Goal: Transaction & Acquisition: Book appointment/travel/reservation

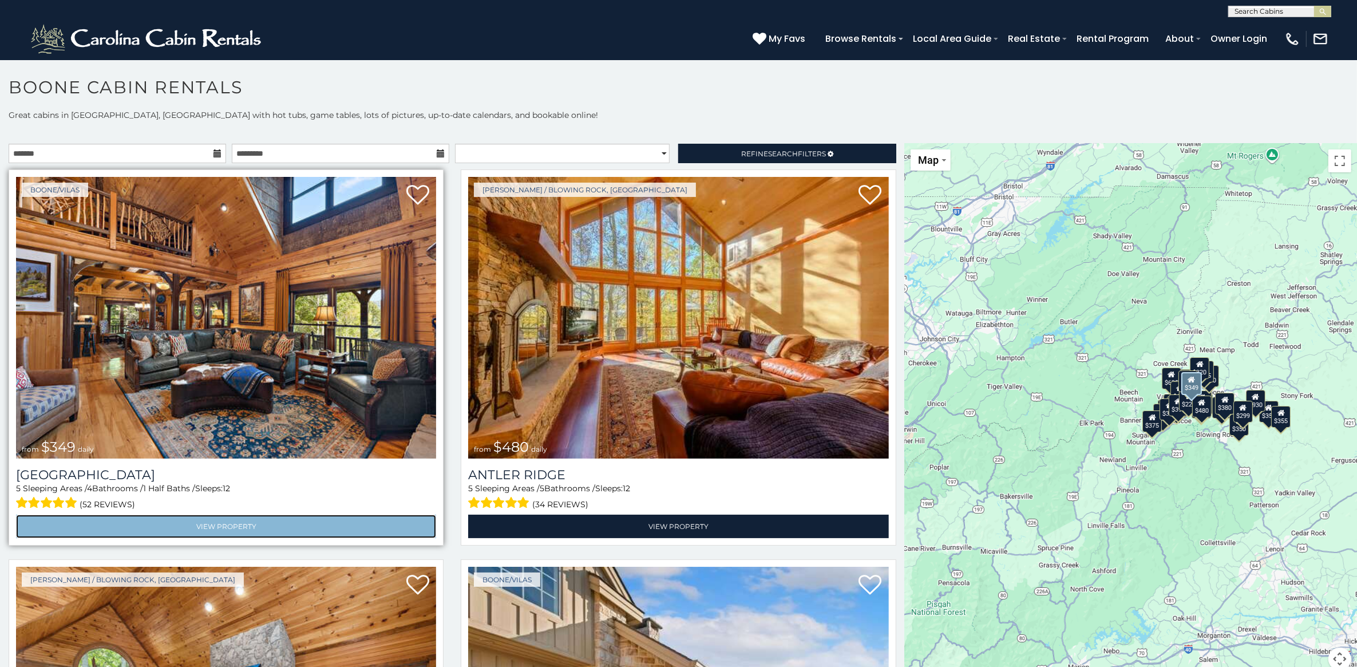
click at [211, 523] on link "View Property" at bounding box center [226, 526] width 420 height 23
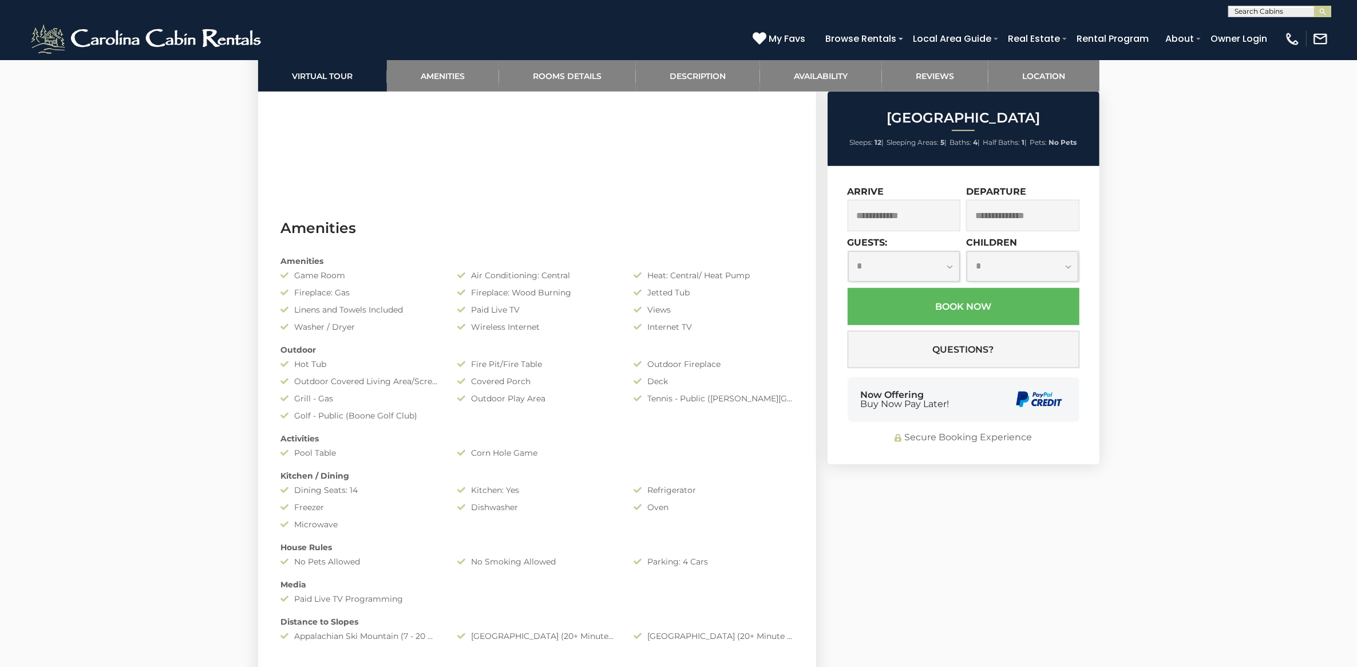
scroll to position [644, 0]
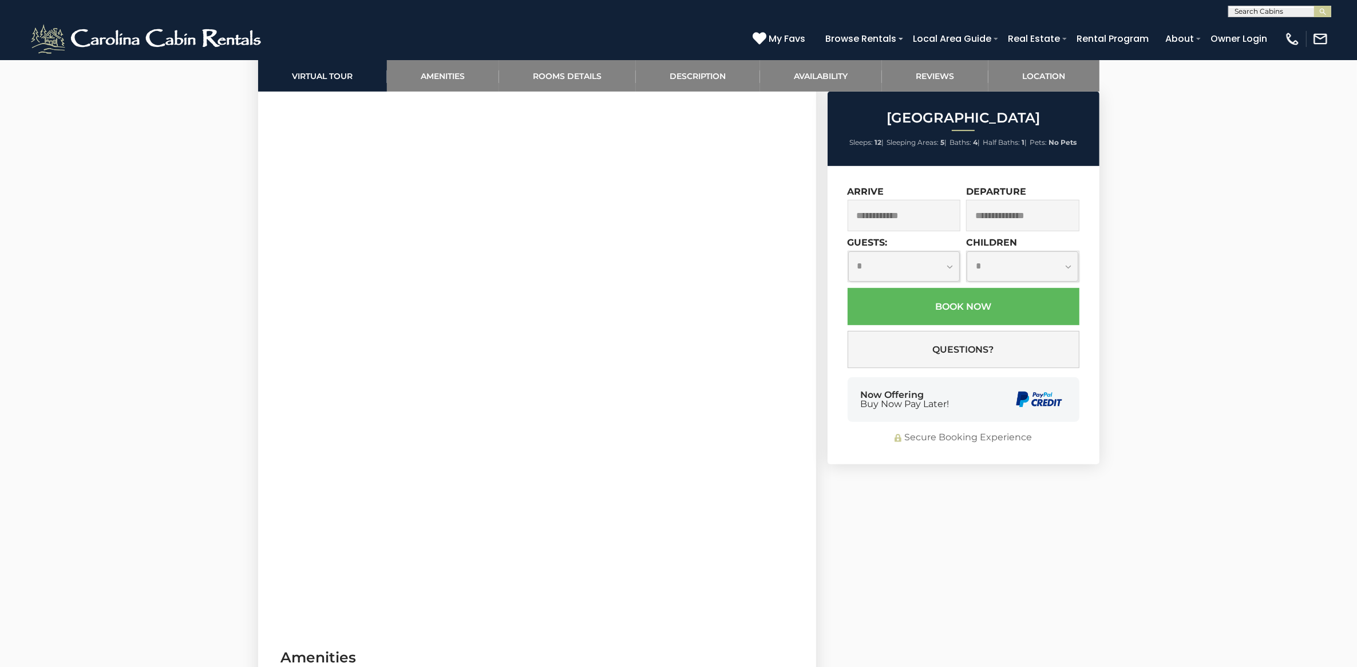
click at [927, 226] on input "text" at bounding box center [904, 215] width 113 height 31
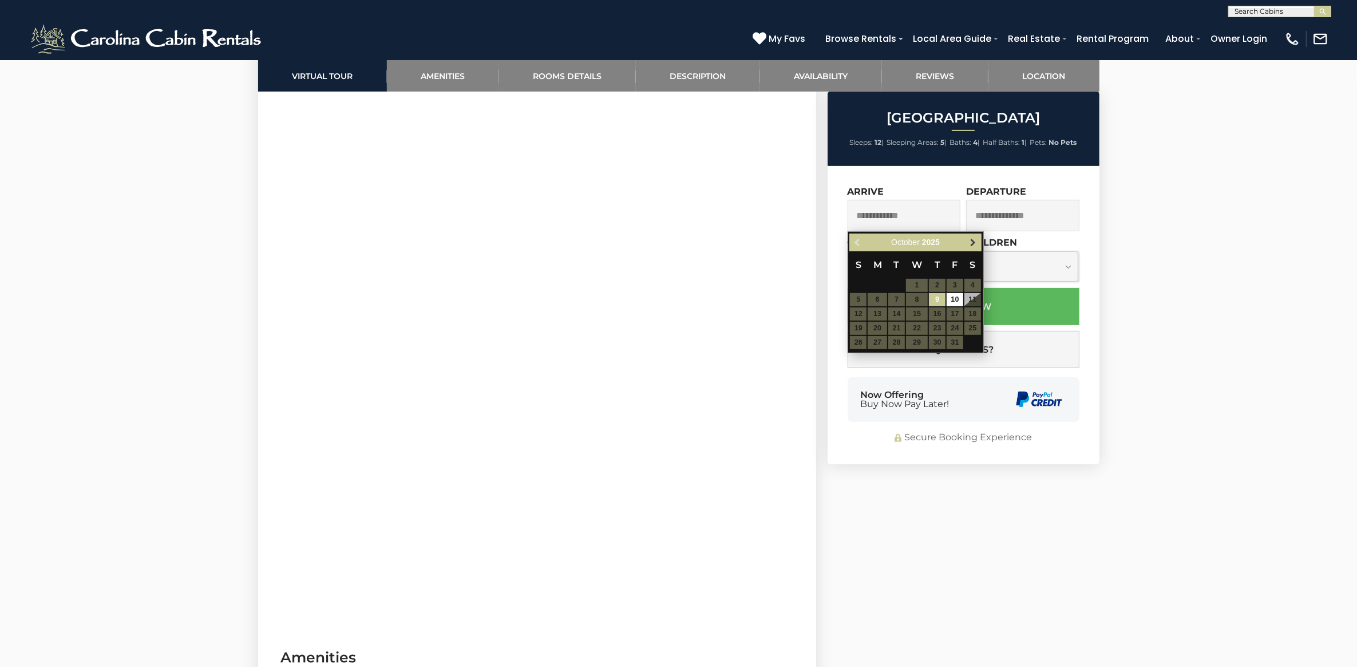
click at [971, 242] on span "Next" at bounding box center [973, 242] width 9 height 9
click at [947, 317] on link "16" at bounding box center [955, 313] width 17 height 13
type input "**********"
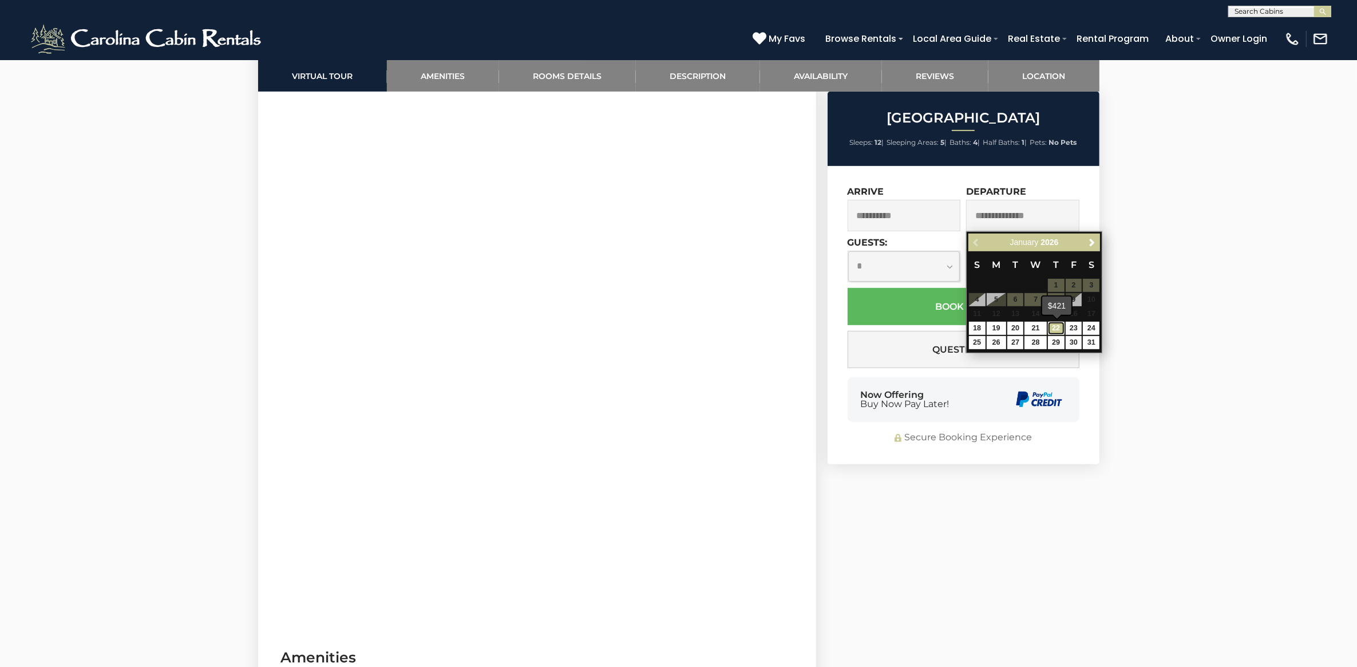
click at [1055, 325] on link "22" at bounding box center [1056, 328] width 17 height 13
type input "**********"
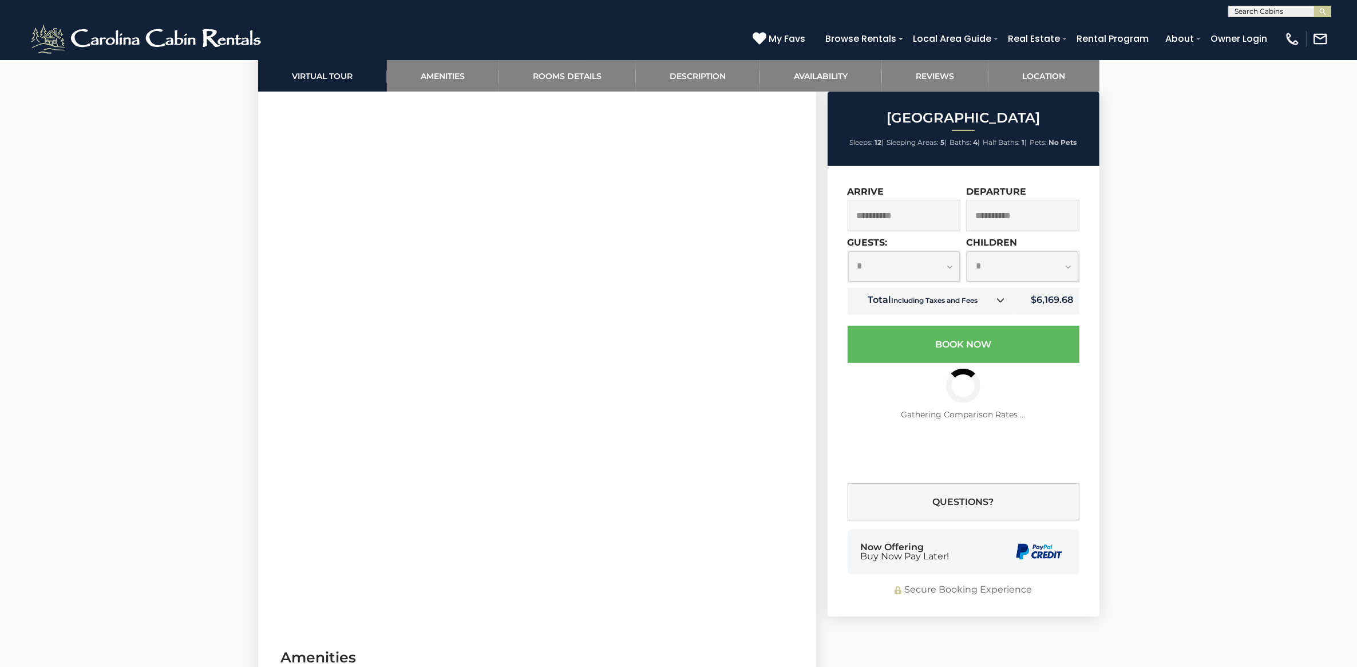
click at [947, 272] on select "**********" at bounding box center [904, 266] width 112 height 30
select select "*"
click at [848, 251] on select "**********" at bounding box center [904, 266] width 112 height 30
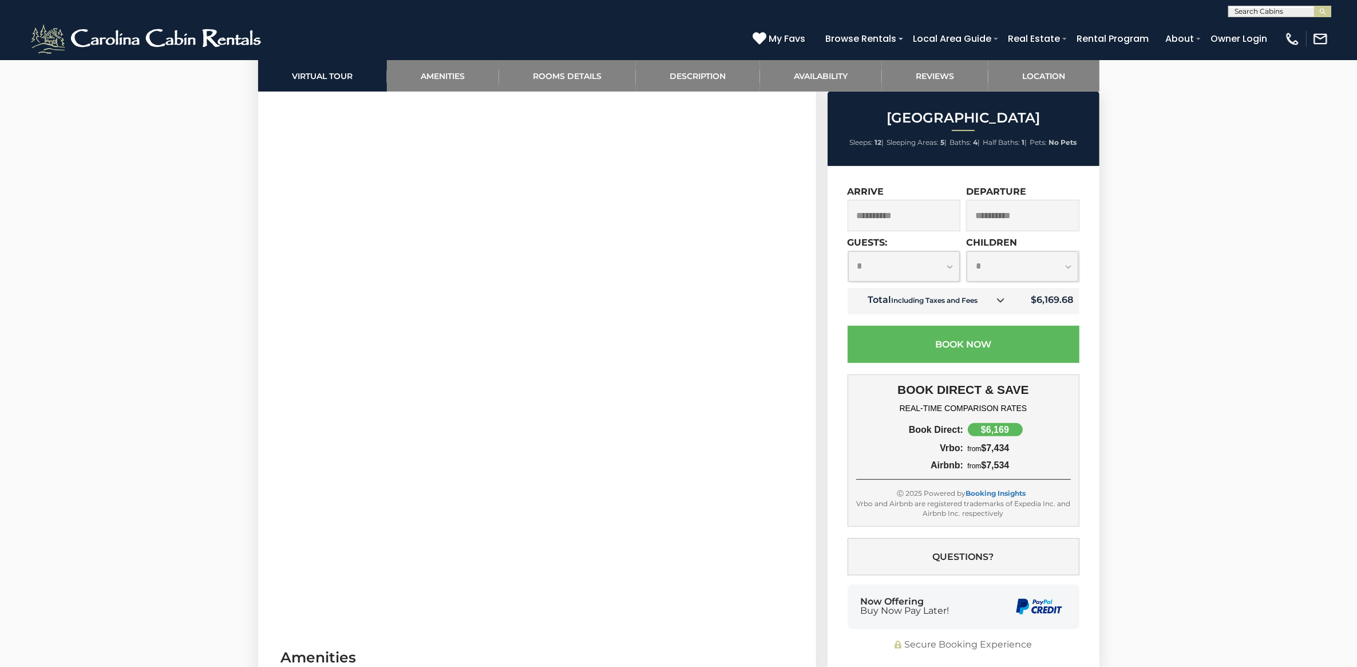
click at [1066, 269] on select "**********" at bounding box center [1023, 266] width 112 height 30
select select "*"
click at [967, 251] on select "**********" at bounding box center [1023, 266] width 112 height 30
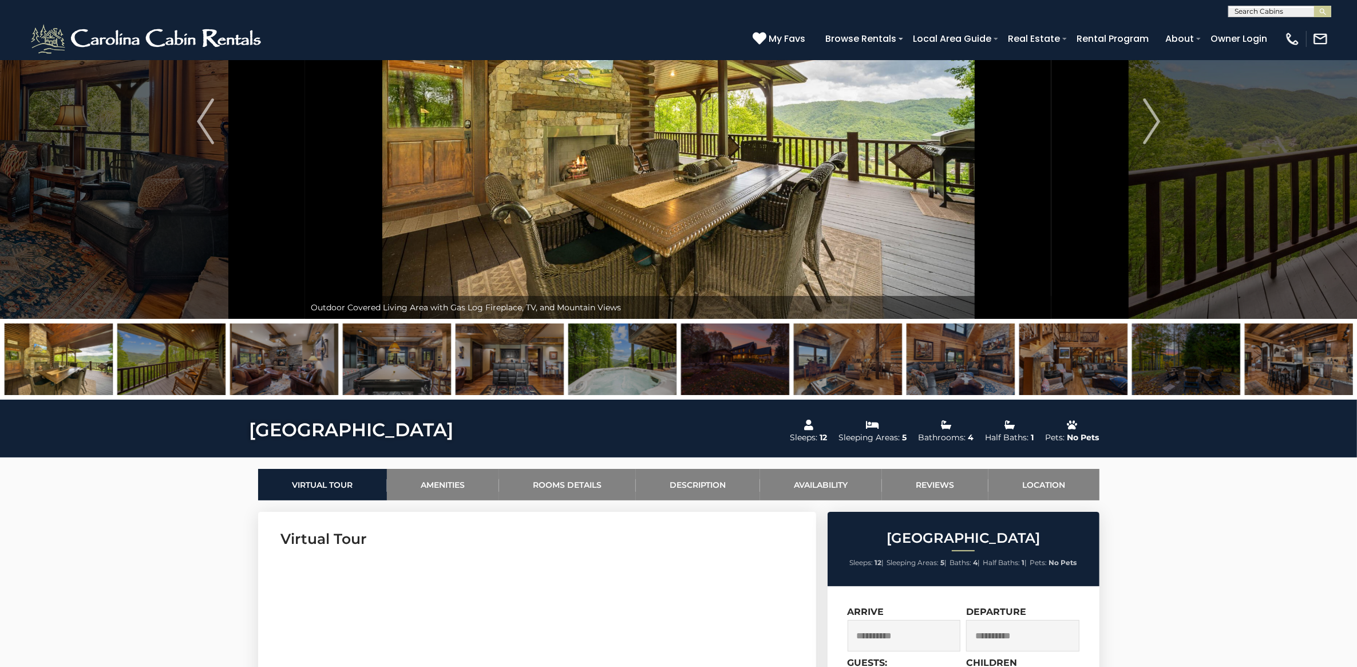
scroll to position [0, 0]
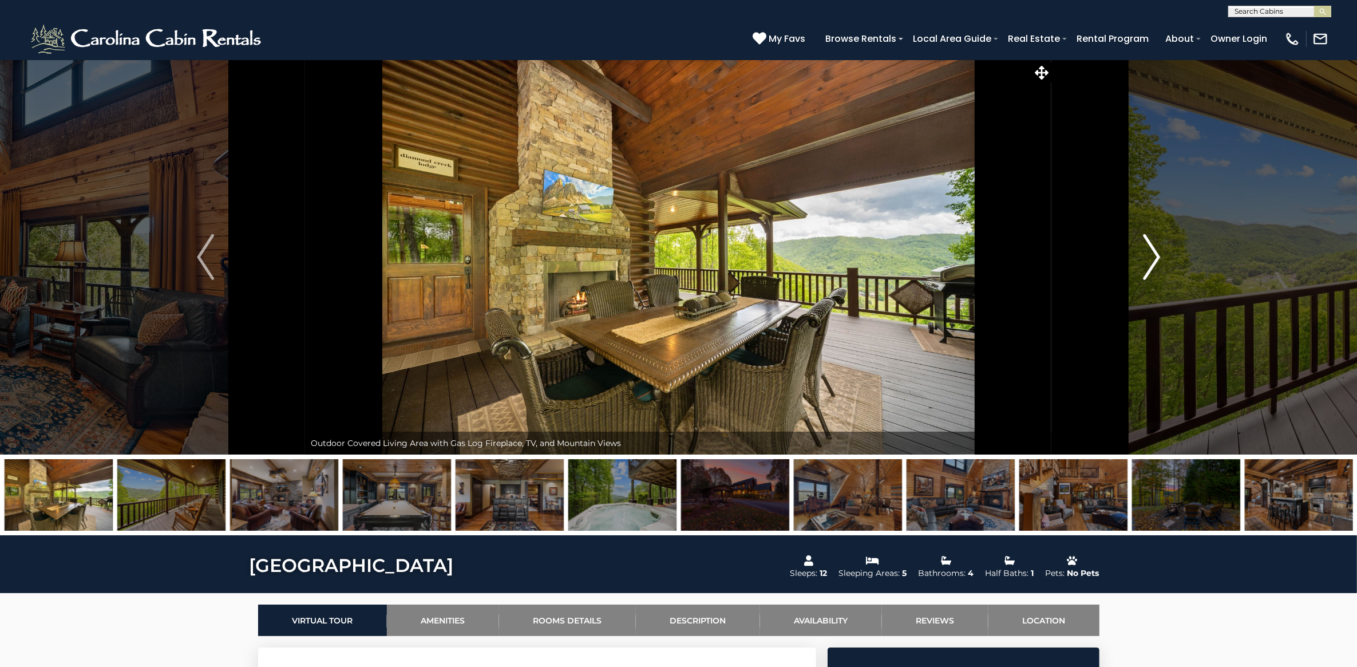
click at [1160, 258] on img "Next" at bounding box center [1151, 257] width 17 height 46
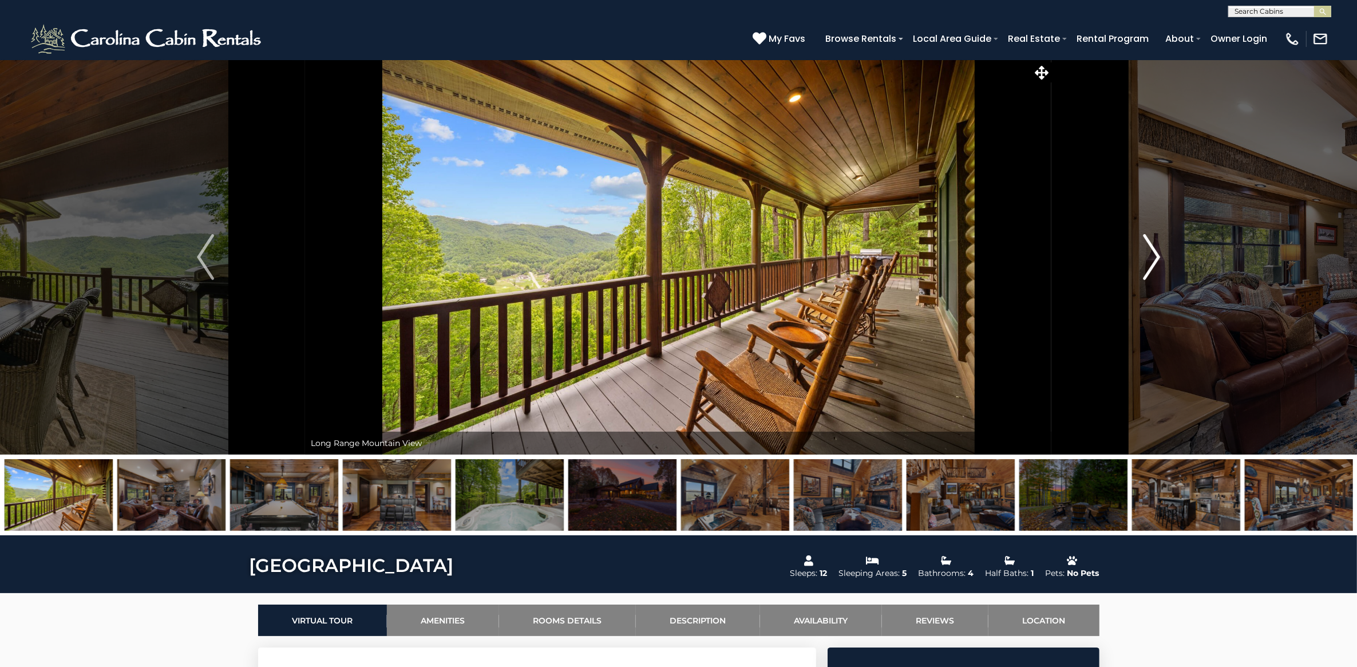
click at [1160, 258] on img "Next" at bounding box center [1151, 257] width 17 height 46
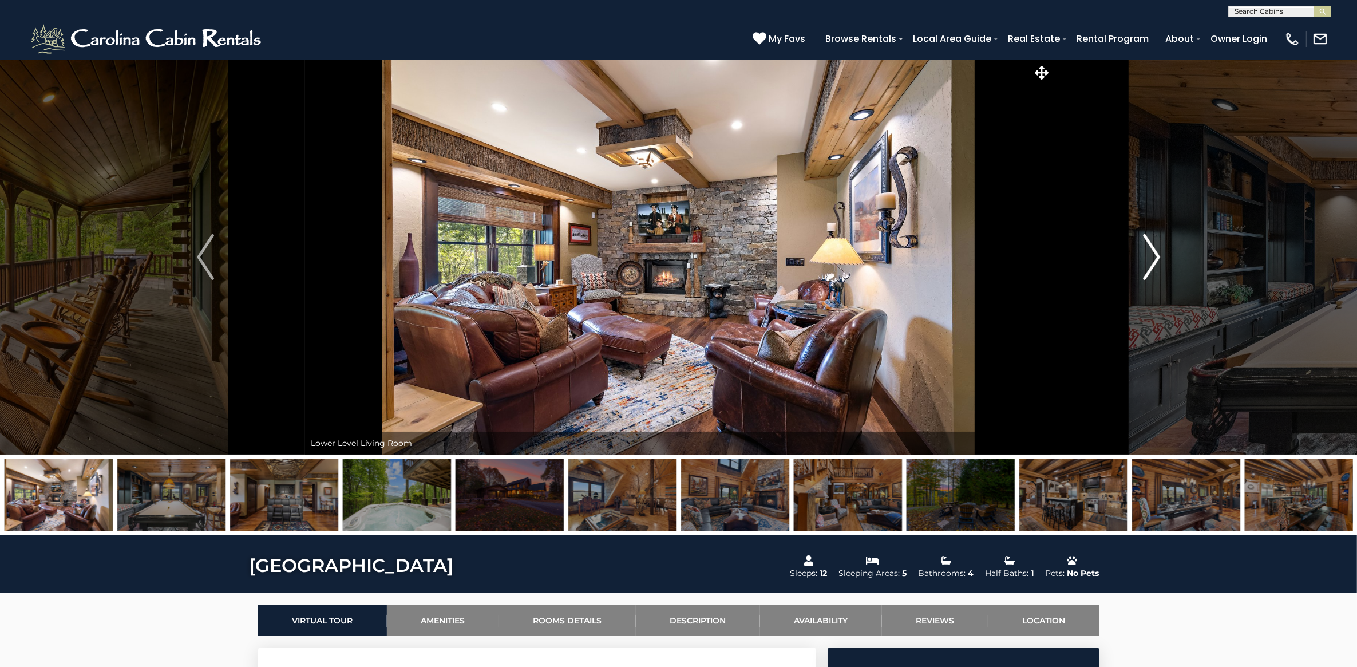
click at [1160, 258] on img "Next" at bounding box center [1151, 257] width 17 height 46
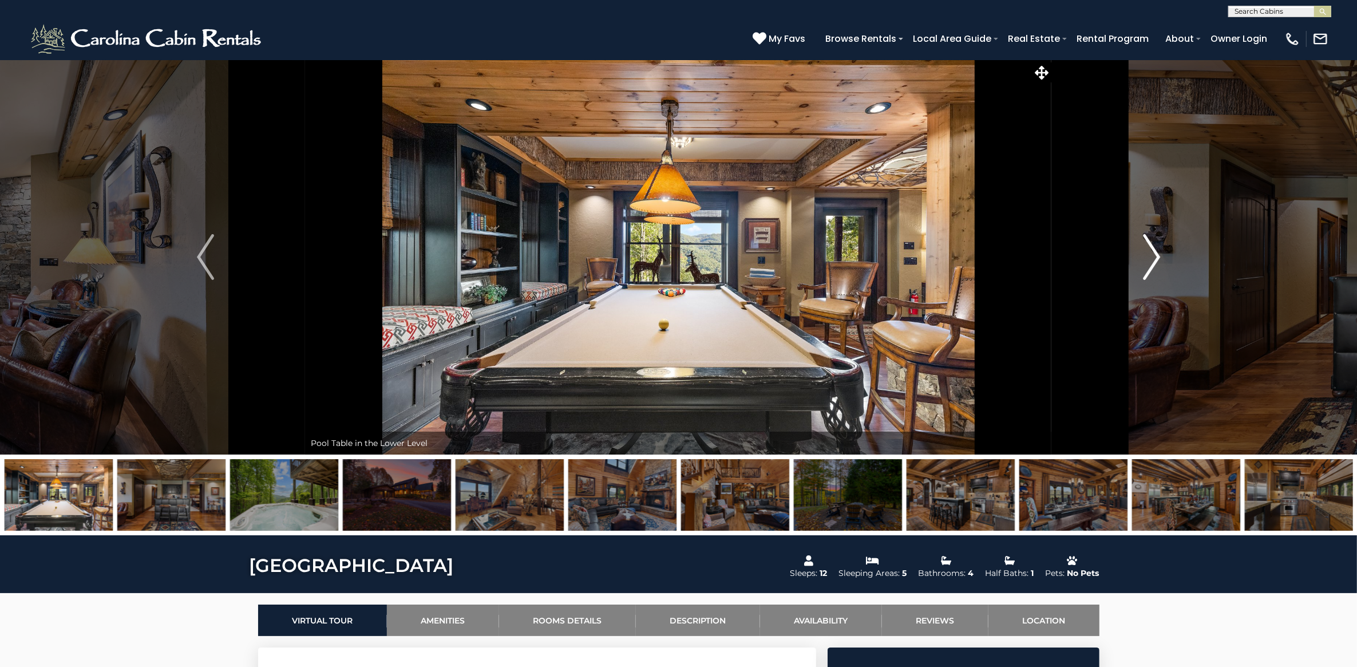
click at [1160, 258] on img "Next" at bounding box center [1151, 257] width 17 height 46
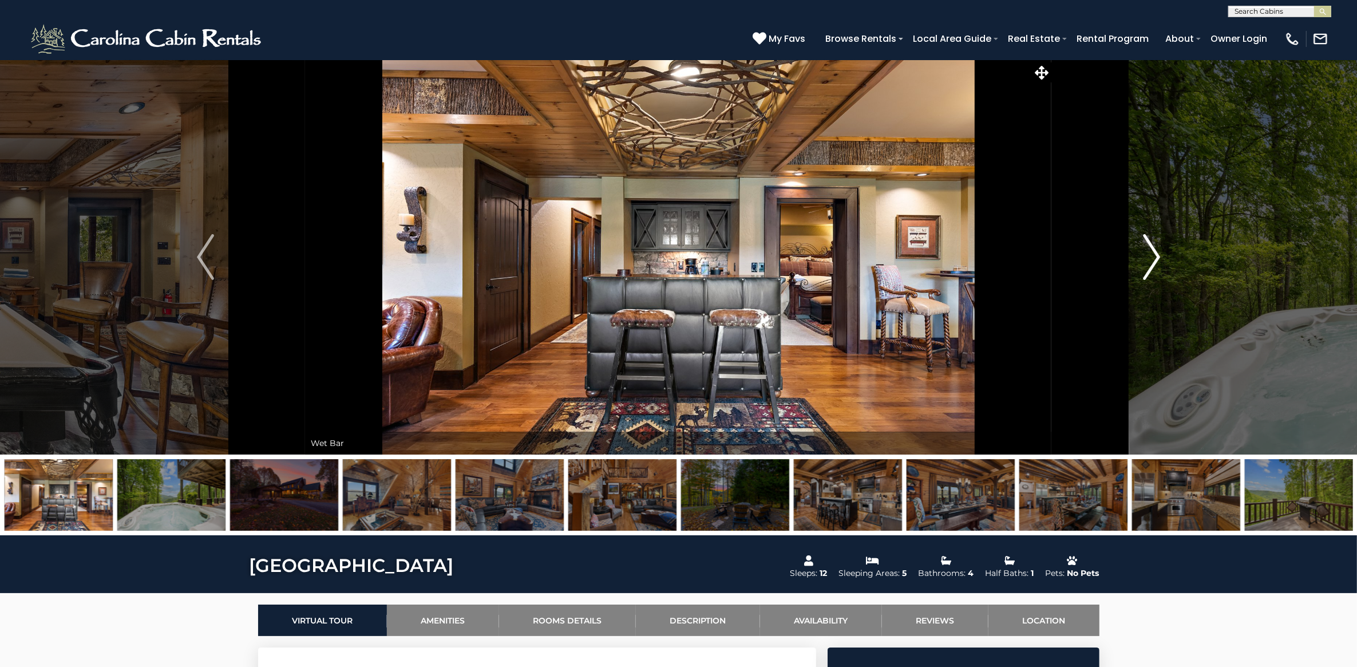
click at [1160, 258] on img "Next" at bounding box center [1151, 257] width 17 height 46
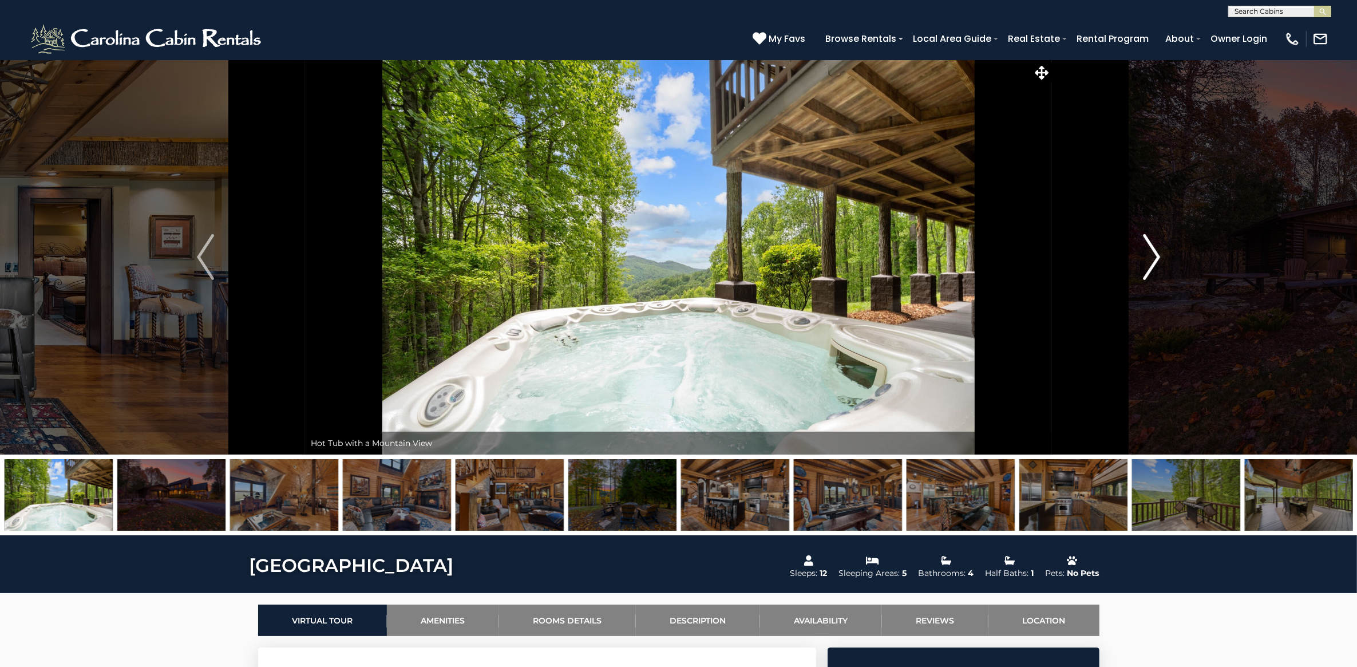
click at [1160, 258] on img "Next" at bounding box center [1151, 257] width 17 height 46
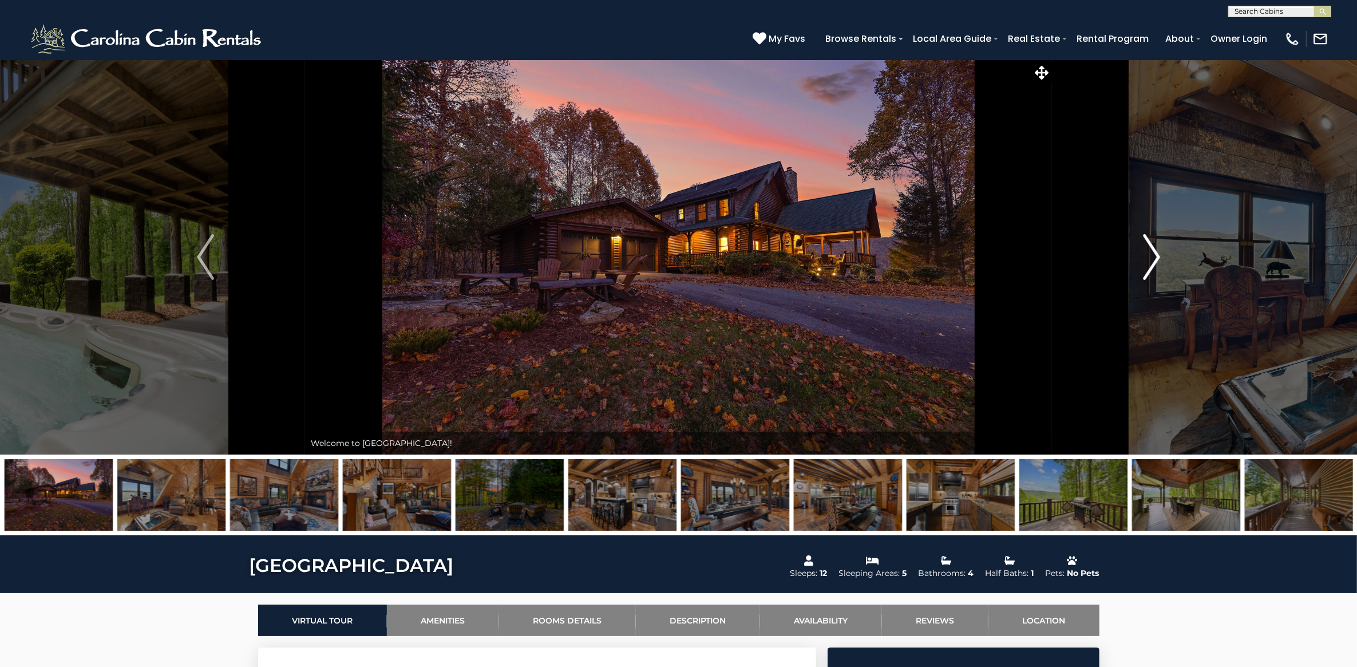
click at [1160, 258] on img "Next" at bounding box center [1151, 257] width 17 height 46
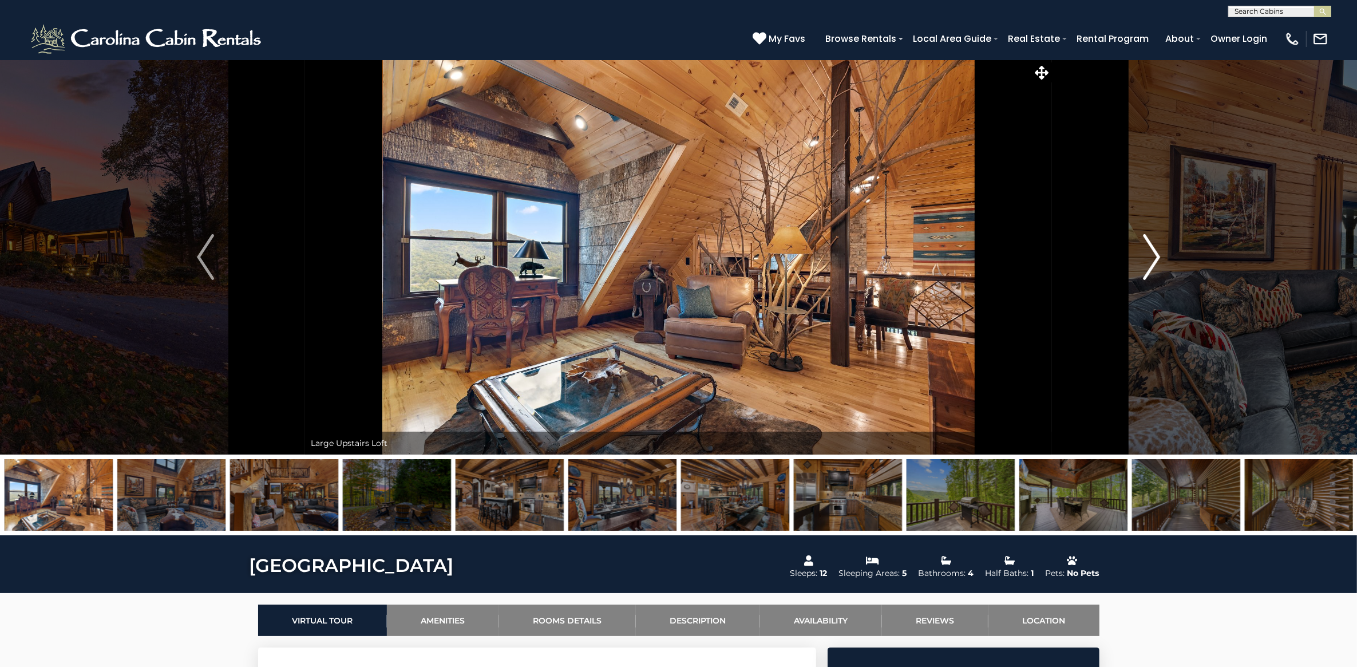
click at [1160, 258] on img "Next" at bounding box center [1151, 257] width 17 height 46
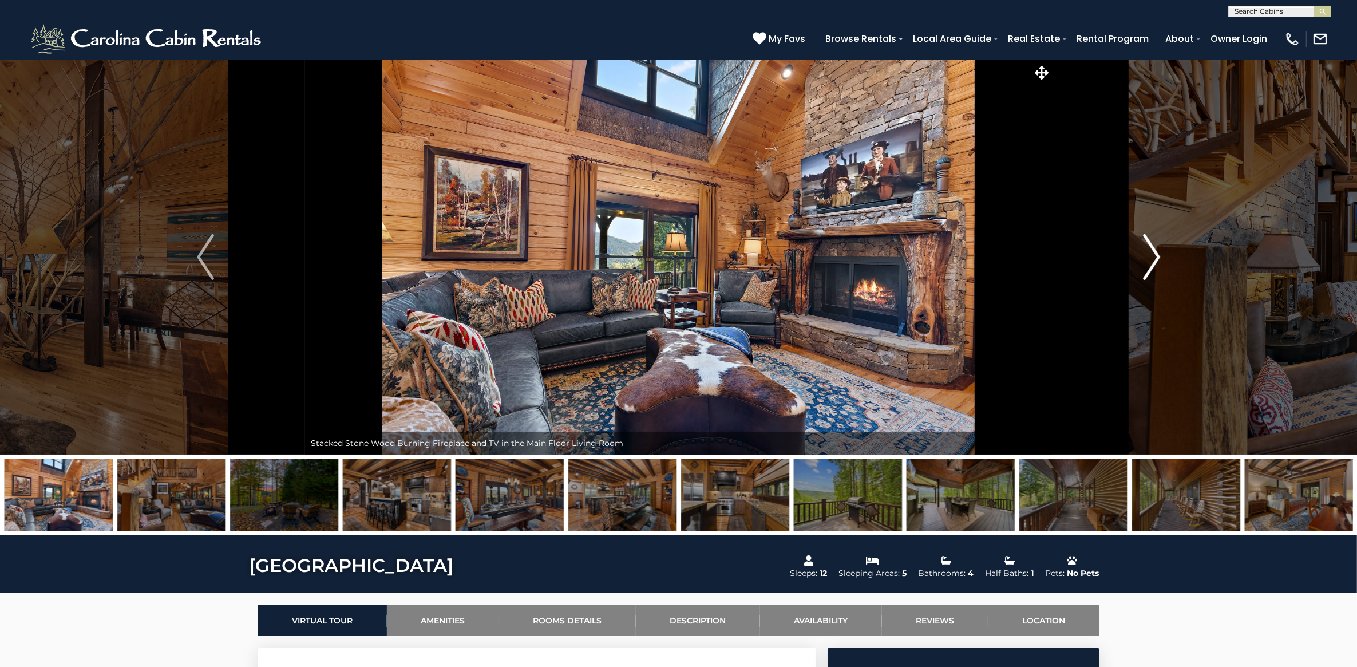
click at [1160, 258] on img "Next" at bounding box center [1151, 257] width 17 height 46
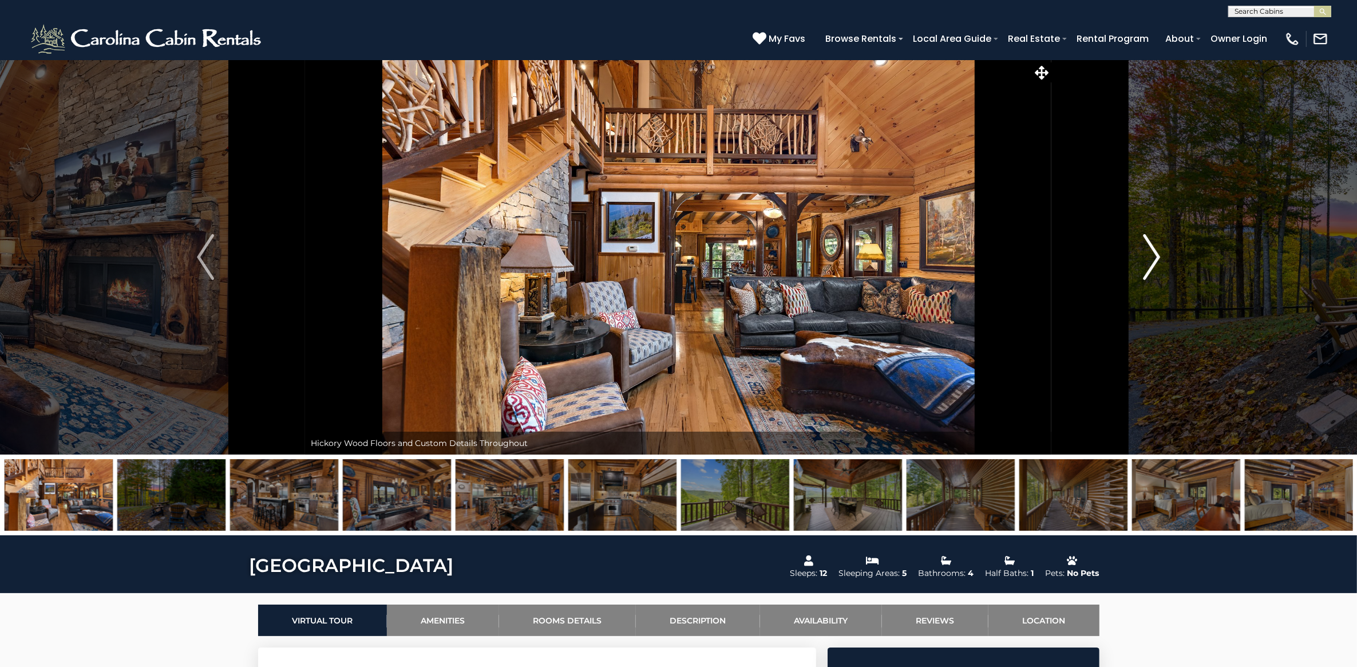
click at [1160, 258] on img "Next" at bounding box center [1151, 257] width 17 height 46
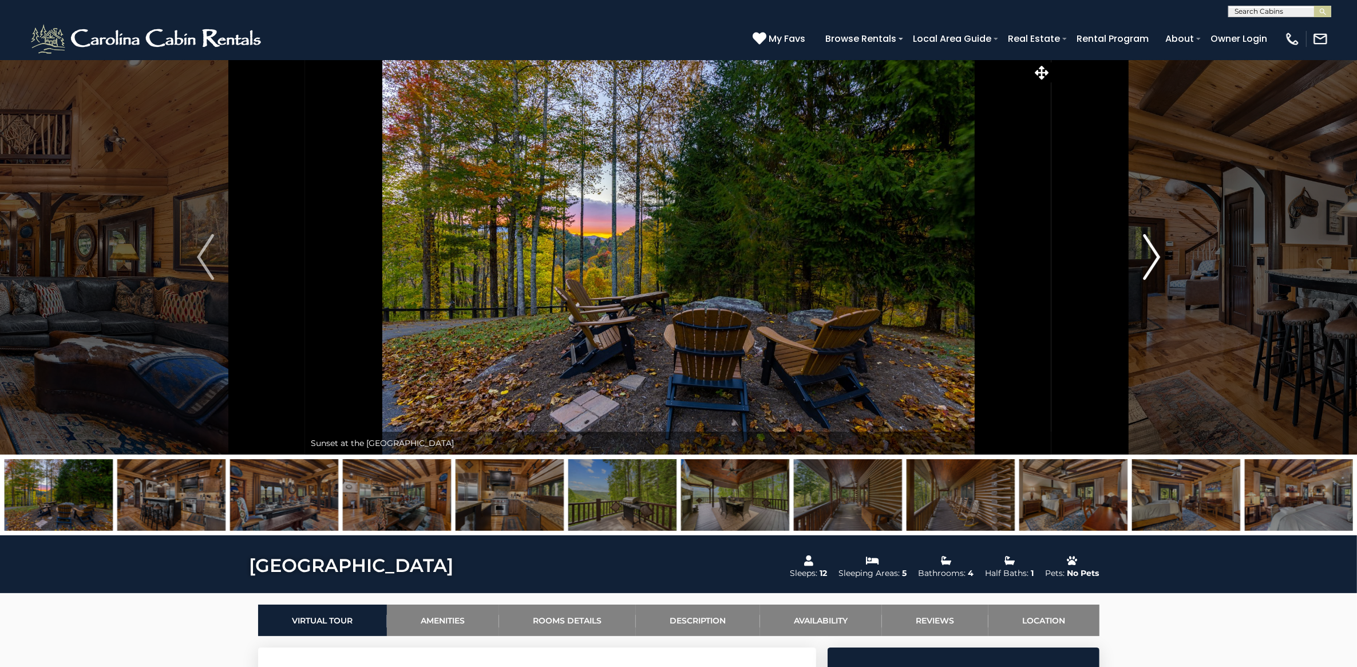
click at [1160, 258] on img "Next" at bounding box center [1151, 257] width 17 height 46
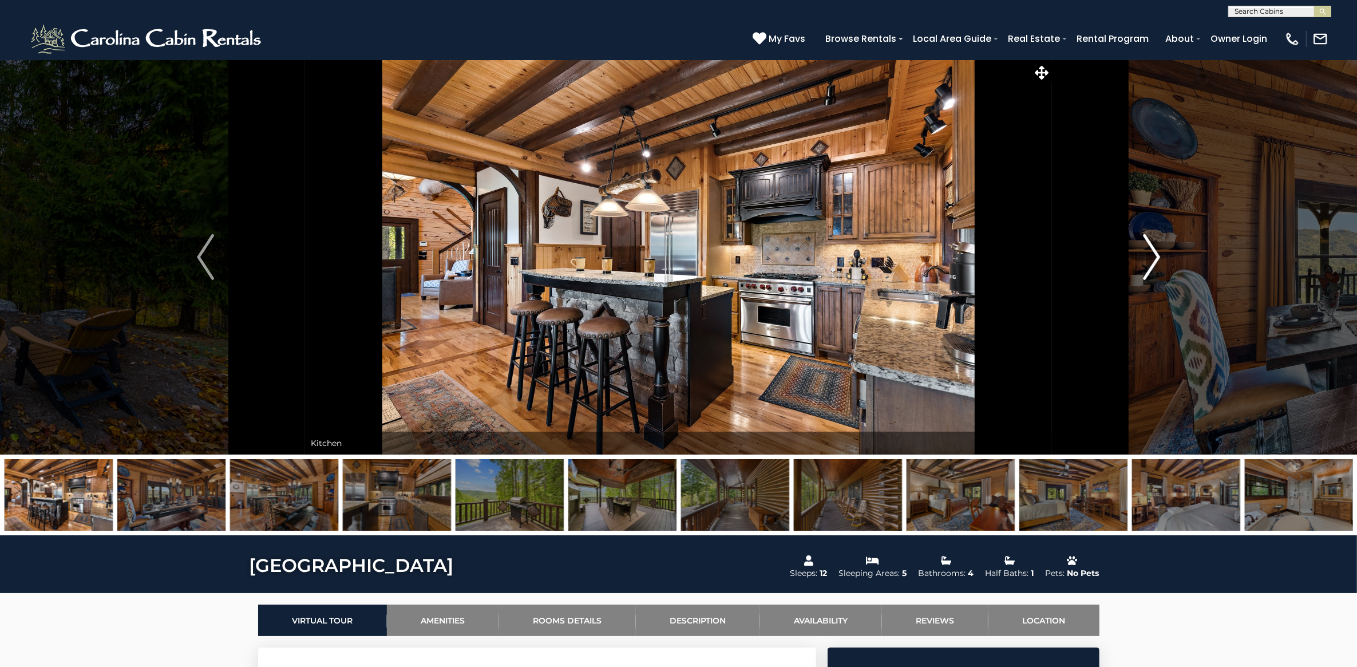
click at [1160, 258] on img "Next" at bounding box center [1151, 257] width 17 height 46
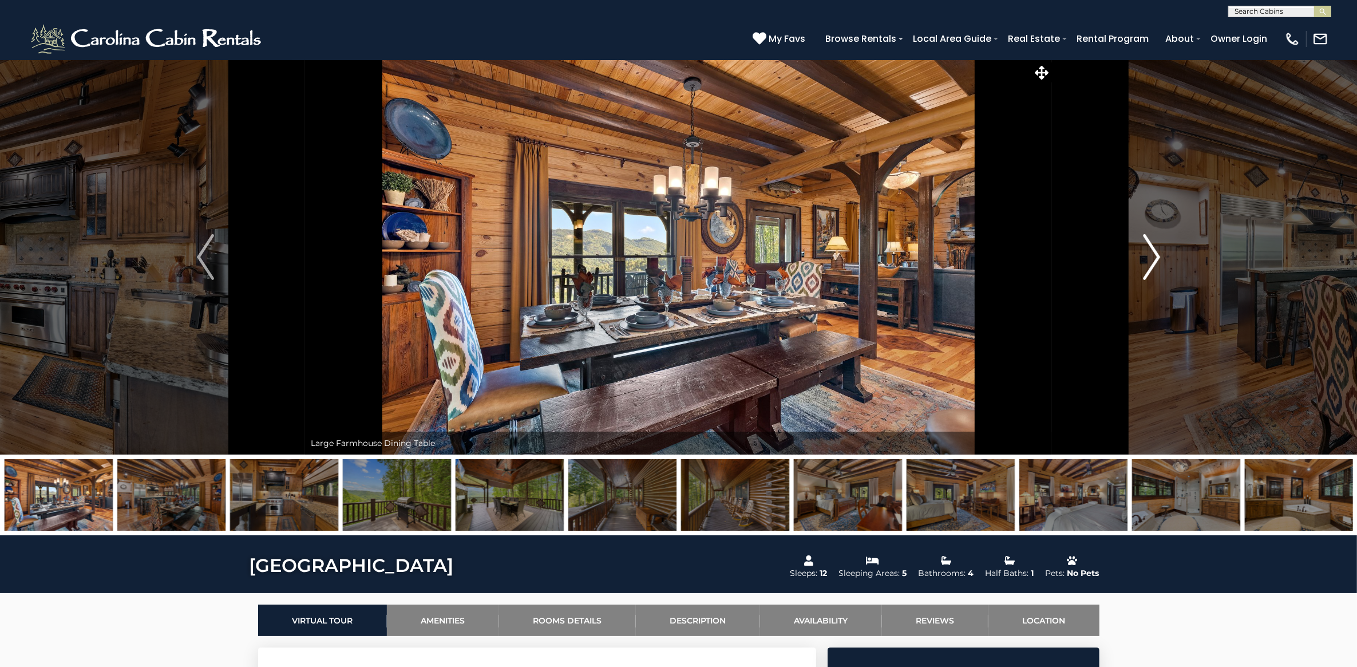
click at [1155, 260] on img "Next" at bounding box center [1151, 257] width 17 height 46
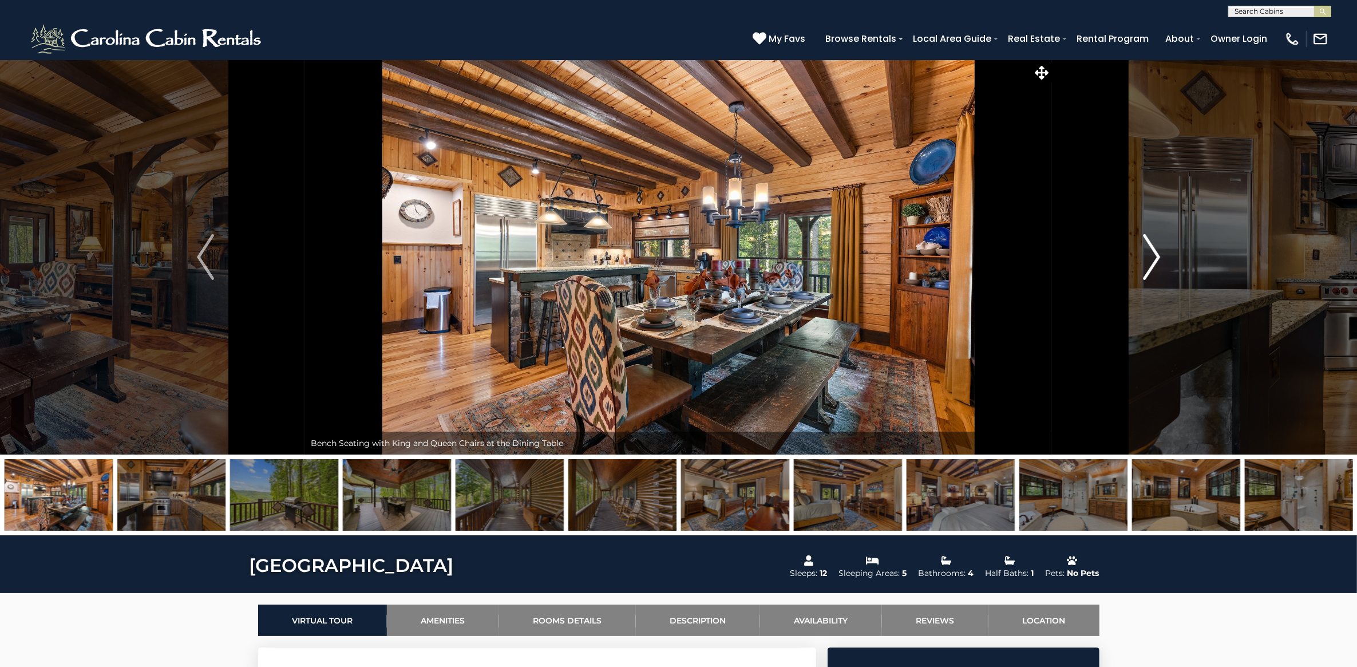
click at [1157, 248] on img "Next" at bounding box center [1151, 257] width 17 height 46
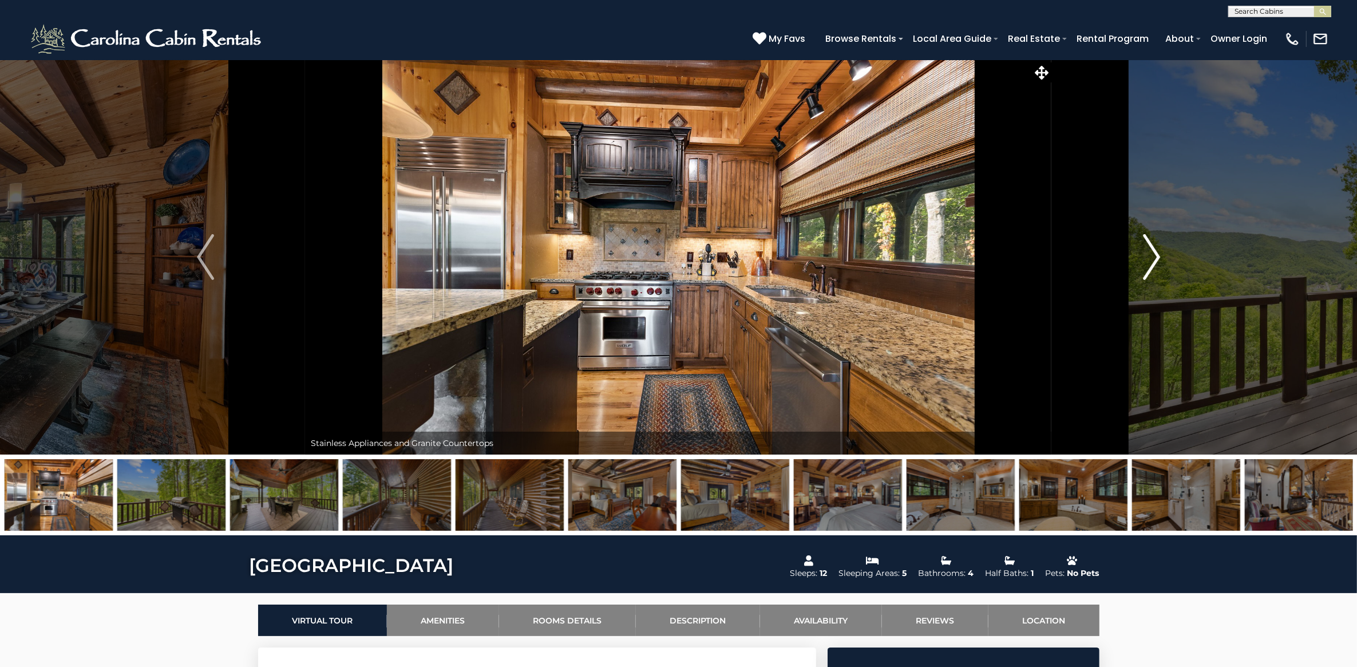
click at [1157, 248] on img "Next" at bounding box center [1151, 257] width 17 height 46
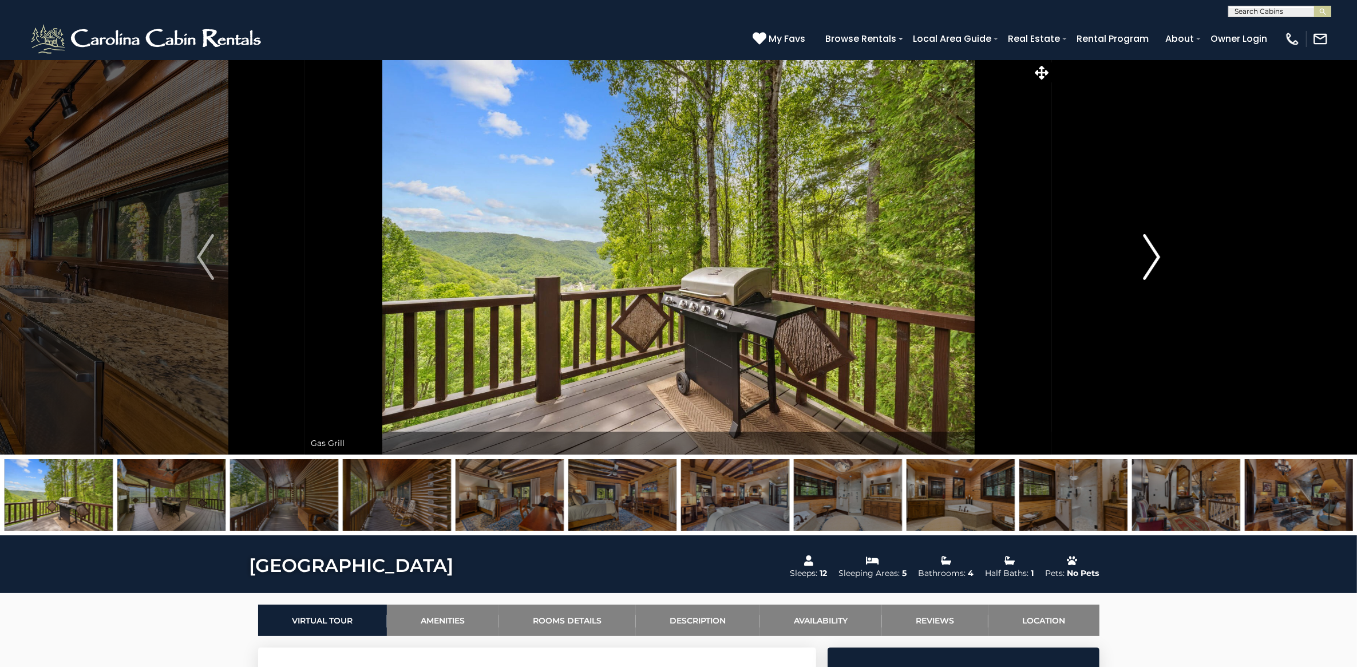
click at [1157, 248] on img "Next" at bounding box center [1151, 257] width 17 height 46
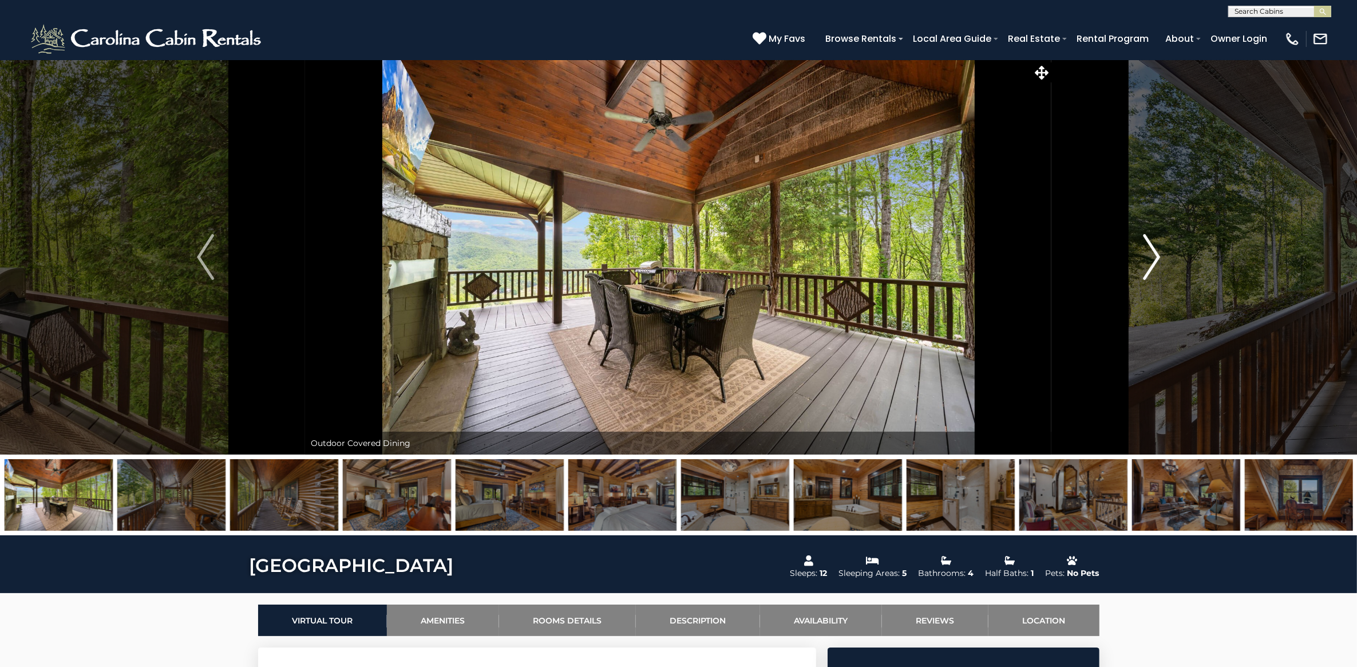
click at [1157, 248] on img "Next" at bounding box center [1151, 257] width 17 height 46
